Goal: Task Accomplishment & Management: Manage account settings

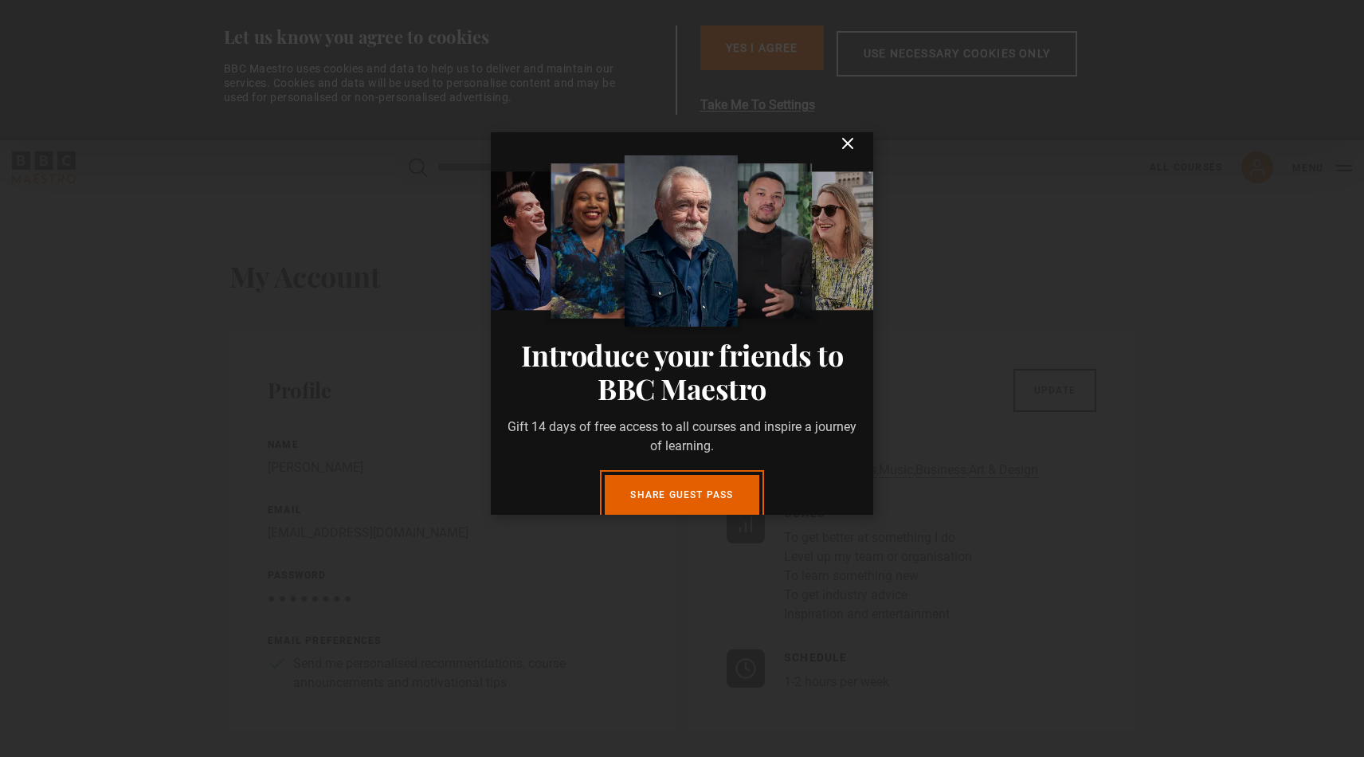
click at [846, 144] on icon "submit" at bounding box center [848, 144] width 10 height 10
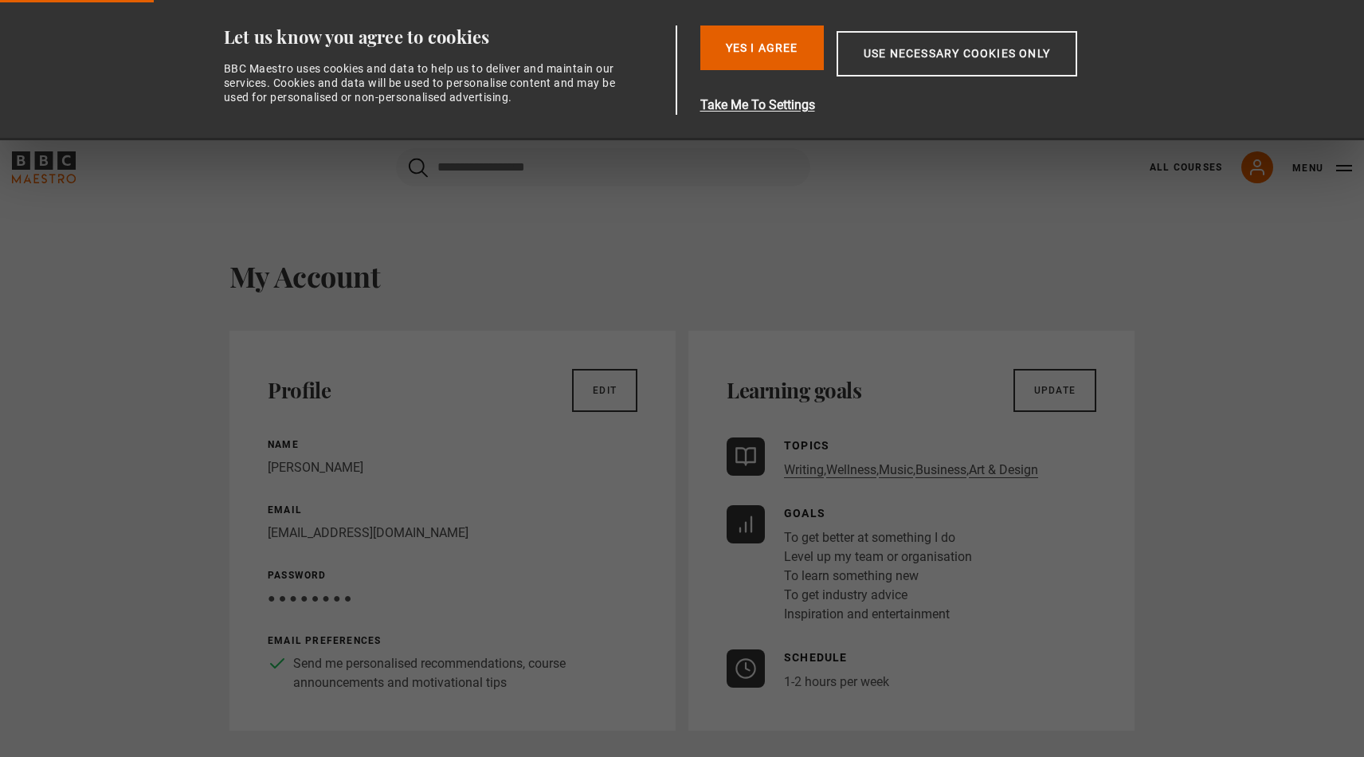
click at [621, 393] on link "Edit" at bounding box center [604, 390] width 65 height 43
click at [786, 34] on button "Yes I Agree" at bounding box center [761, 47] width 123 height 45
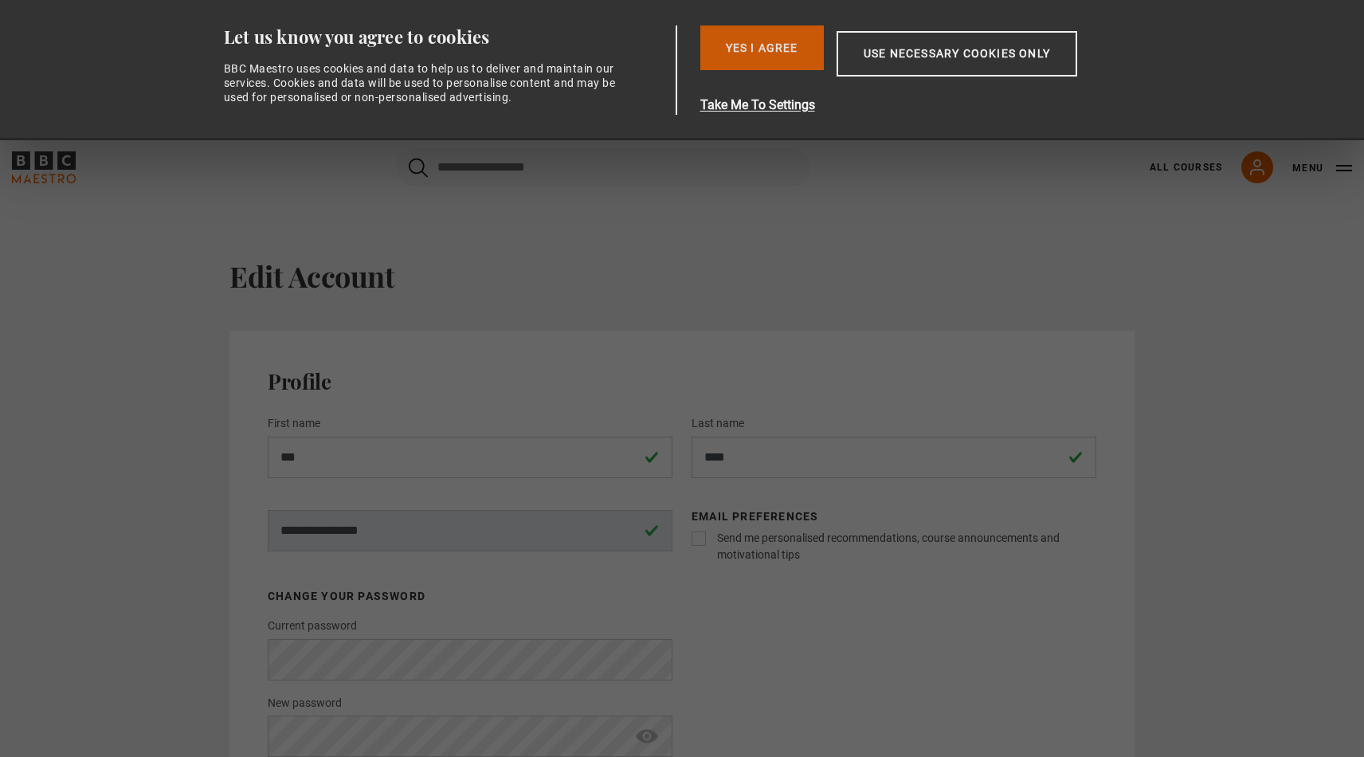
click at [790, 41] on button "Yes I Agree" at bounding box center [761, 47] width 123 height 45
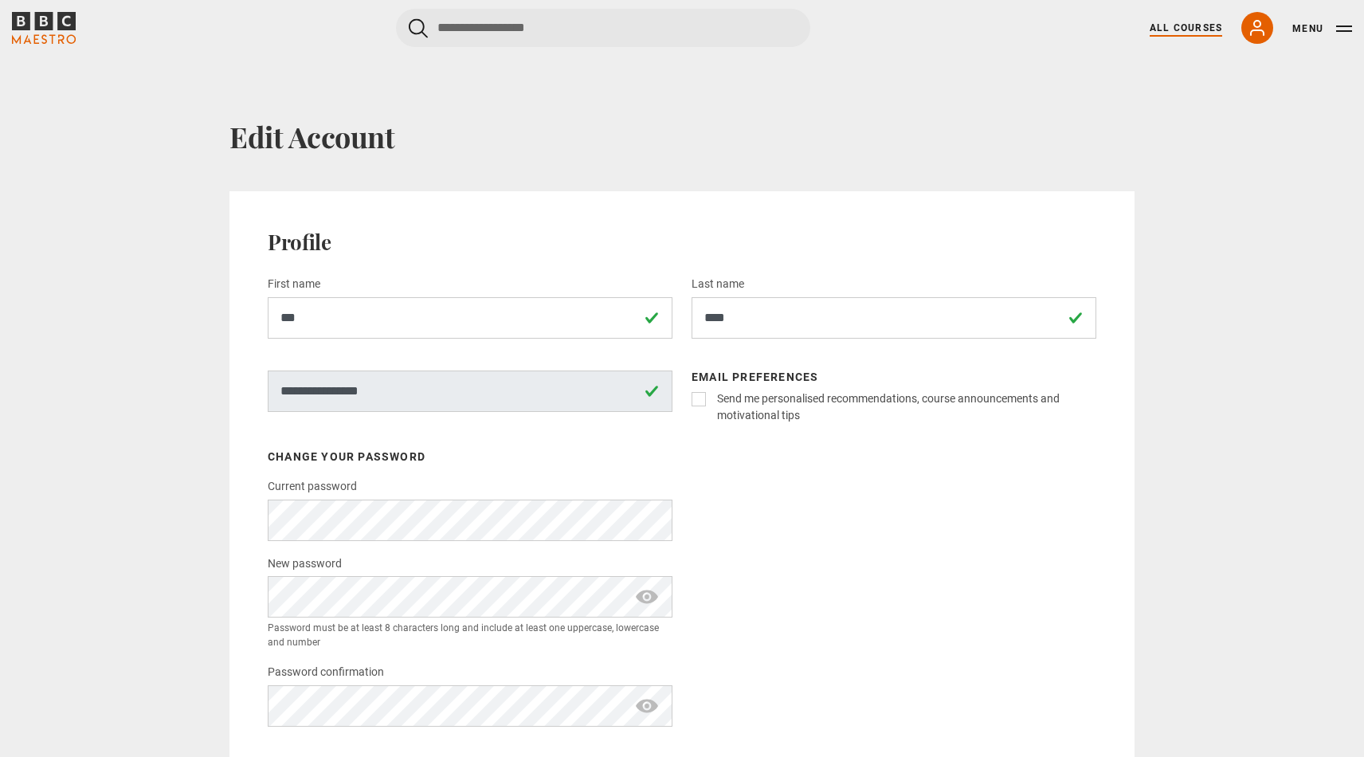
click at [1202, 25] on link "All Courses" at bounding box center [1185, 28] width 72 height 14
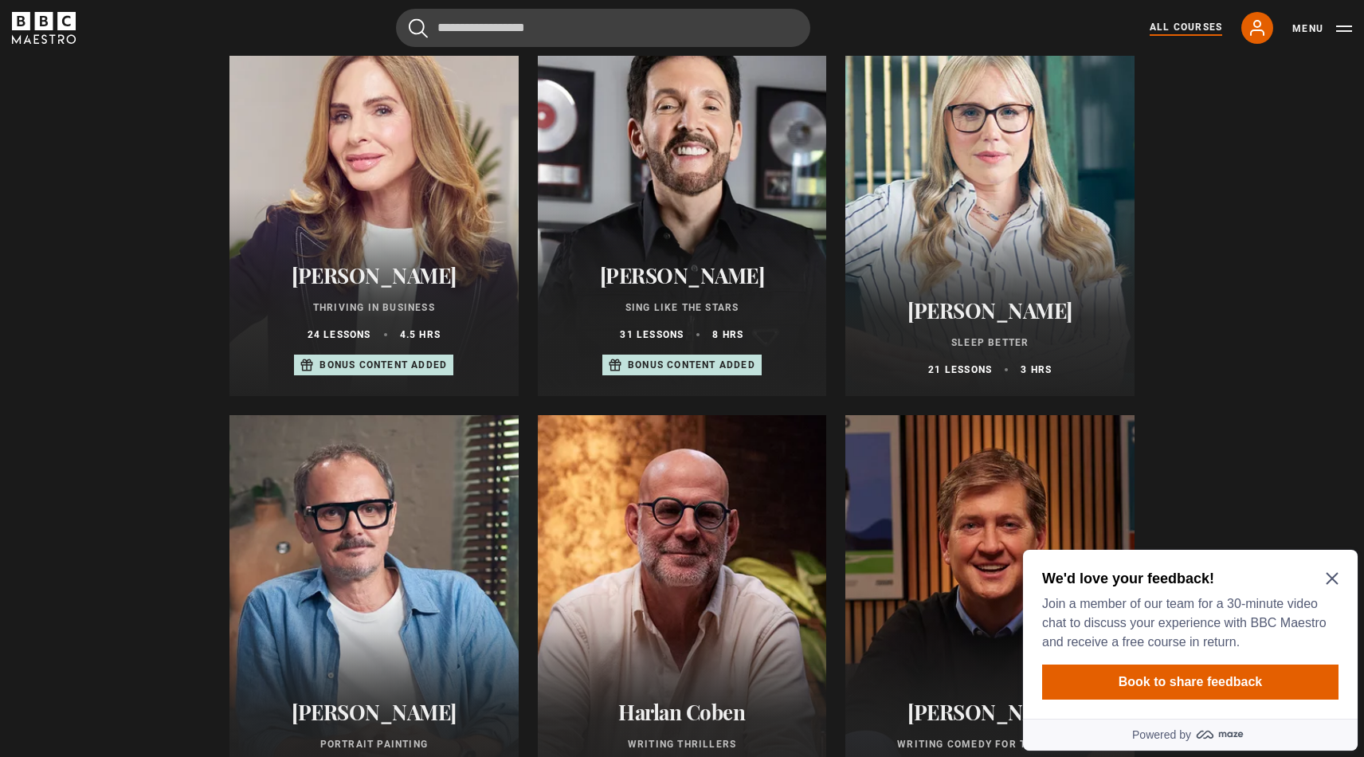
scroll to position [1090, 0]
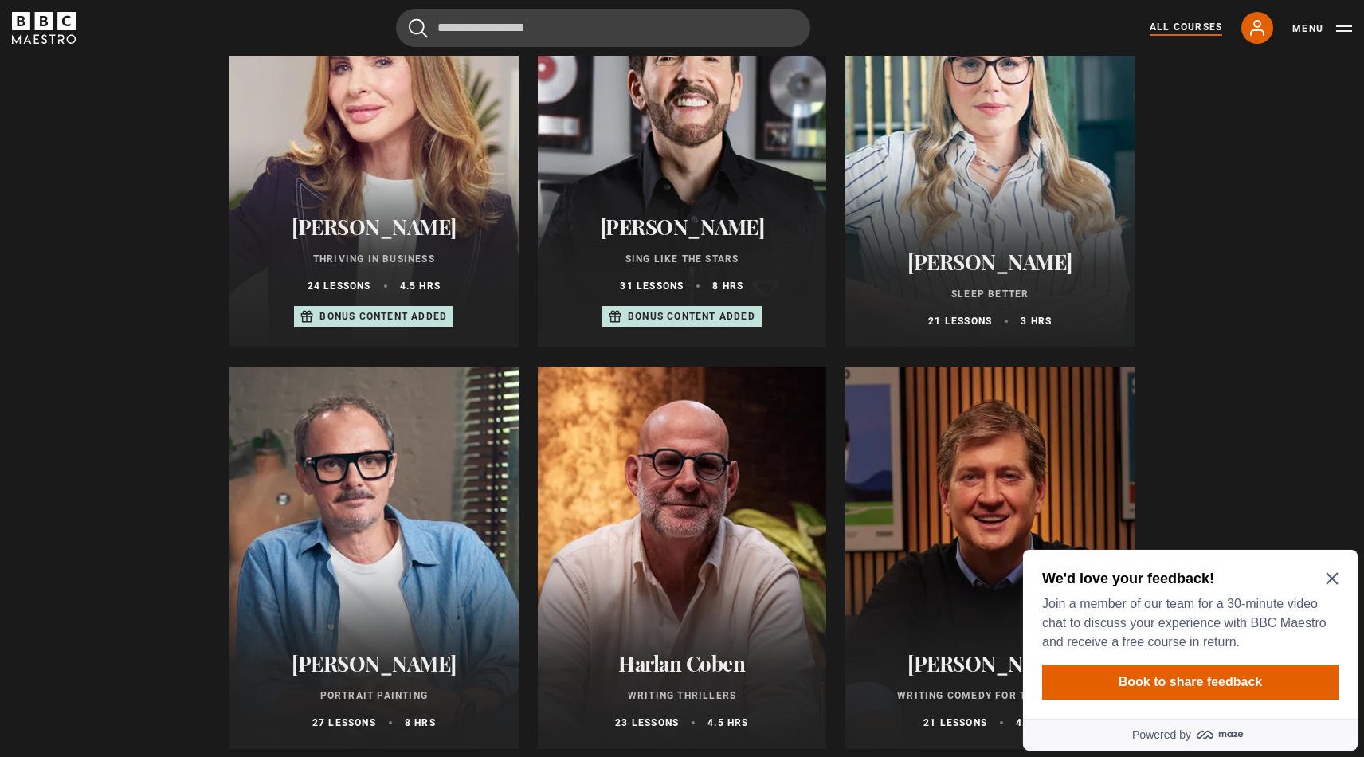
click at [1331, 580] on icon "Close Maze Prompt" at bounding box center [1331, 579] width 12 height 12
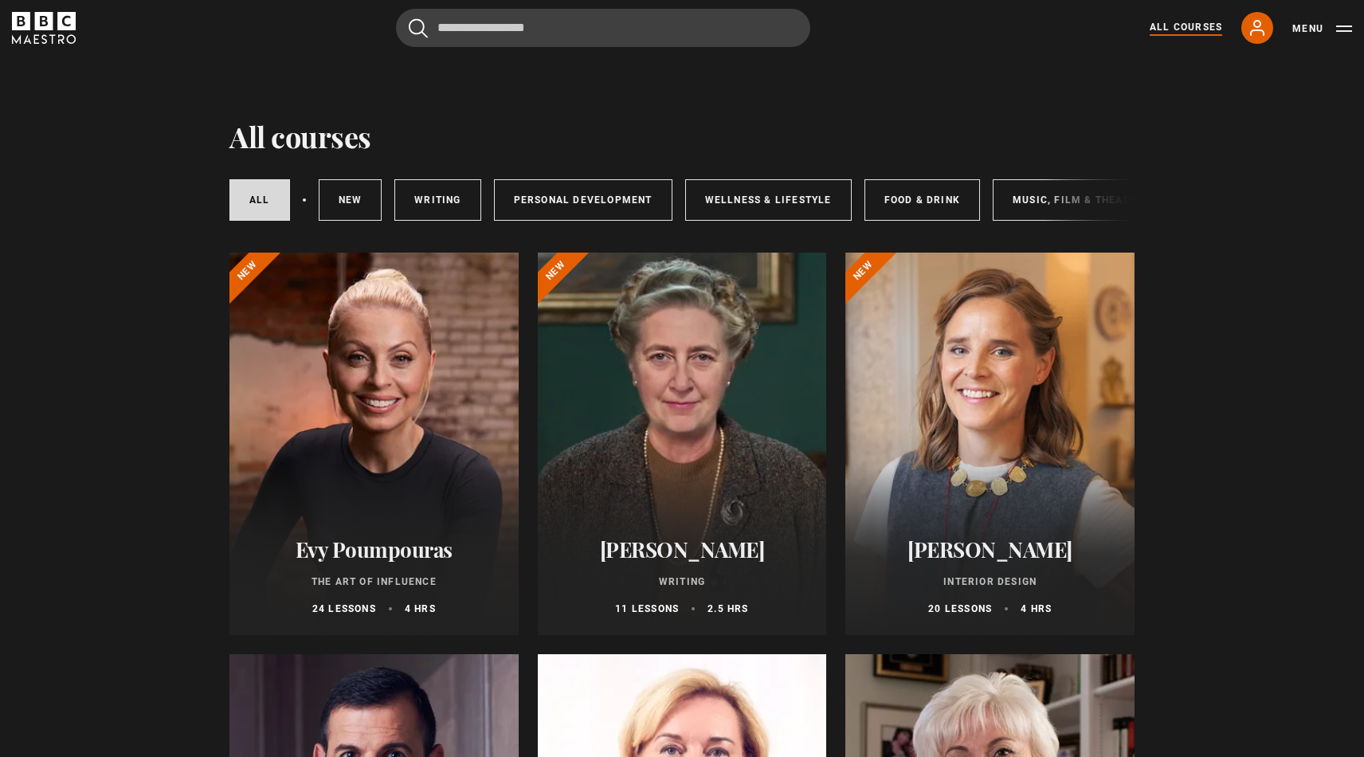
scroll to position [0, 0]
click at [1060, 24] on div "Cancel Courses Previous courses Next courses Agatha Christie Writing 12 Related…" at bounding box center [682, 28] width 1340 height 38
